Goal: Task Accomplishment & Management: Manage account settings

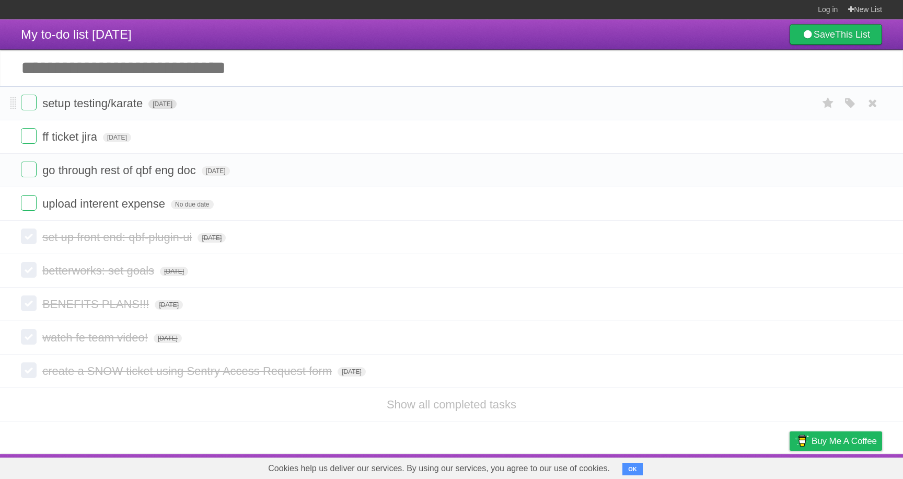
click at [177, 108] on span "[DATE]" at bounding box center [162, 103] width 28 height 9
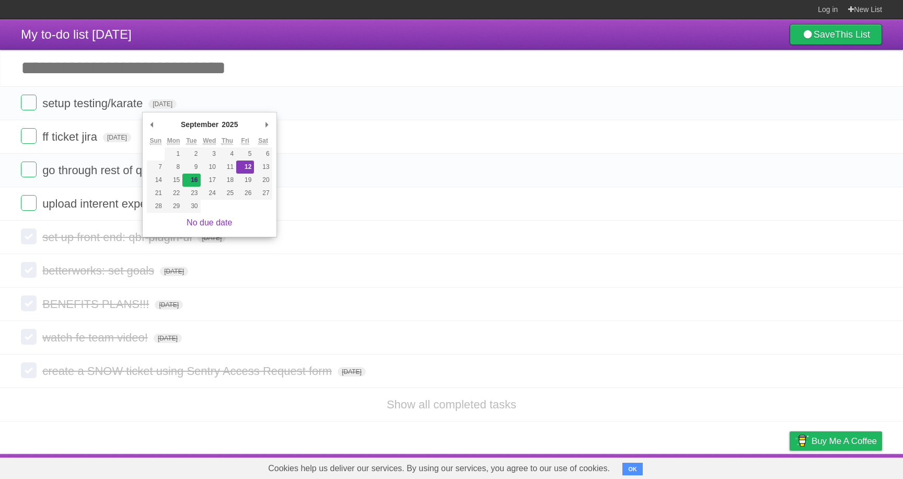
type span "[DATE]"
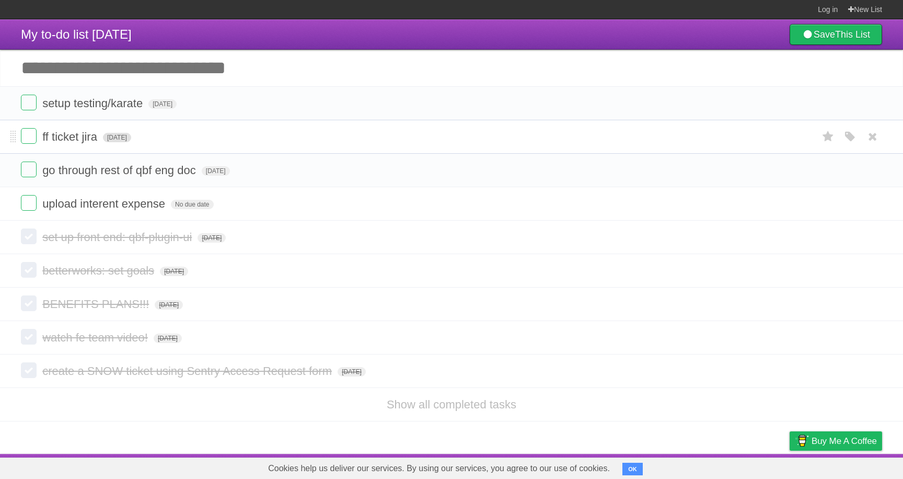
click at [131, 142] on span "[DATE]" at bounding box center [117, 137] width 28 height 9
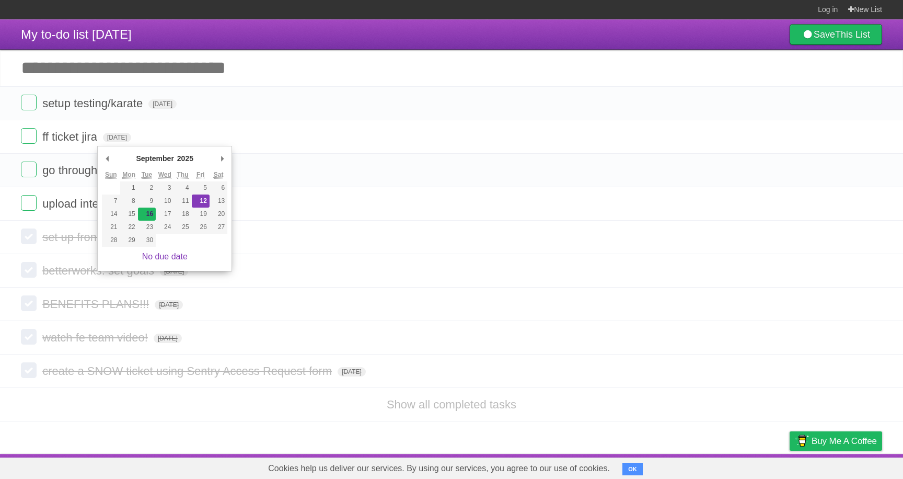
type span "[DATE]"
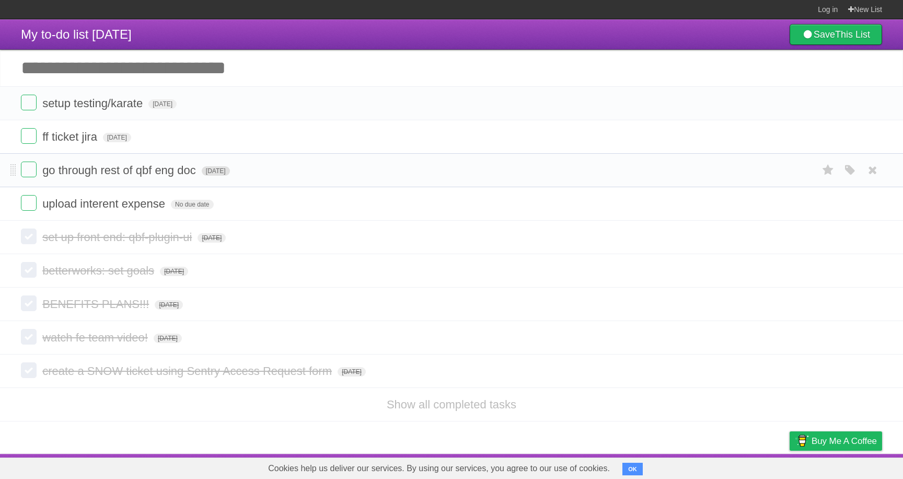
click at [219, 176] on span "[DATE]" at bounding box center [216, 170] width 28 height 9
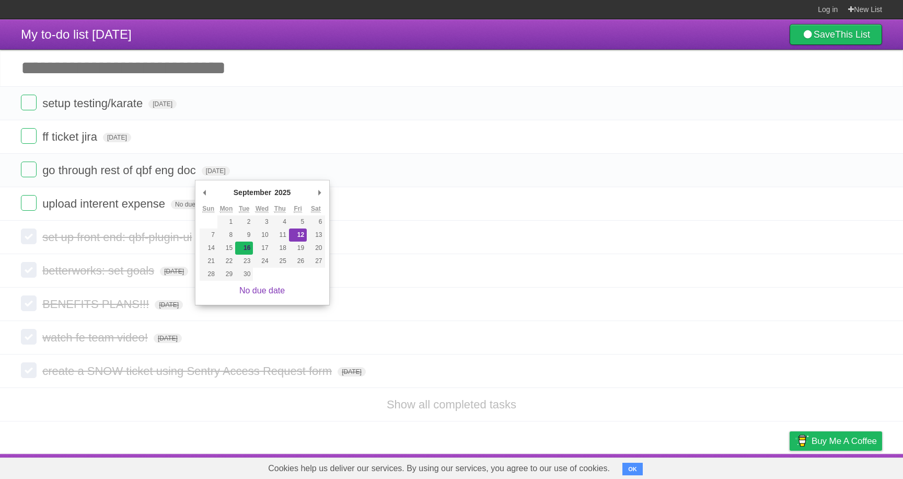
type span "[DATE]"
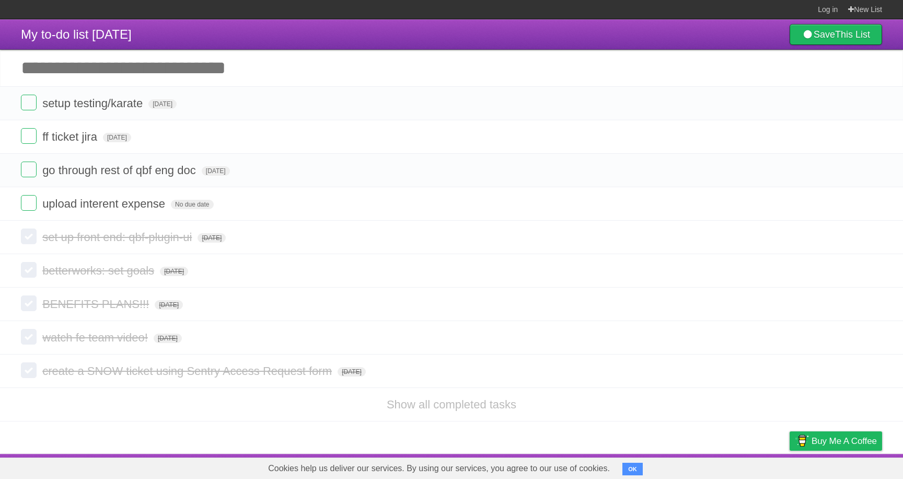
click at [165, 76] on input "Add another task" at bounding box center [451, 68] width 903 height 37
type input "******"
click input "*********" at bounding box center [0, 0] width 0 height 0
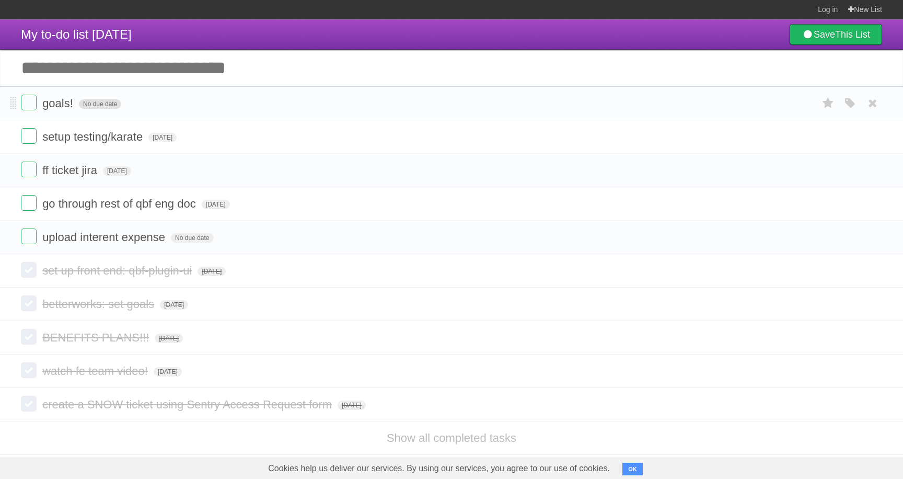
click at [107, 106] on span "No due date" at bounding box center [100, 103] width 42 height 9
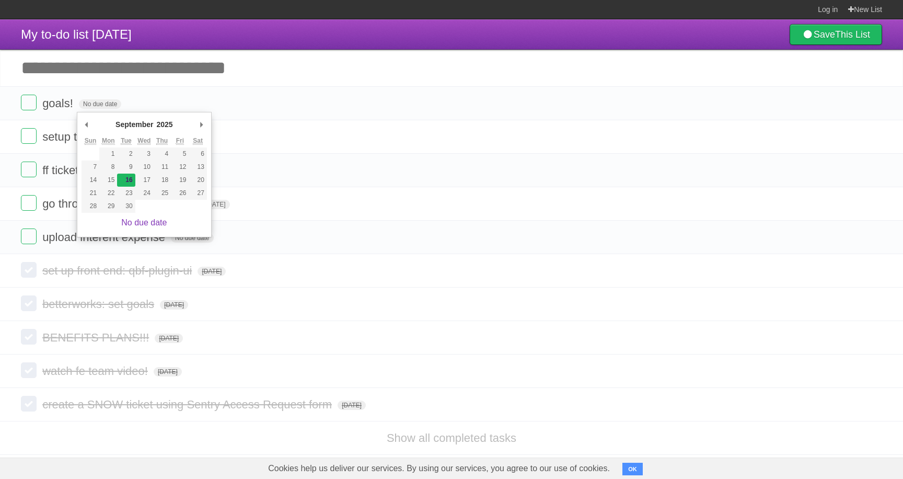
type span "[DATE]"
